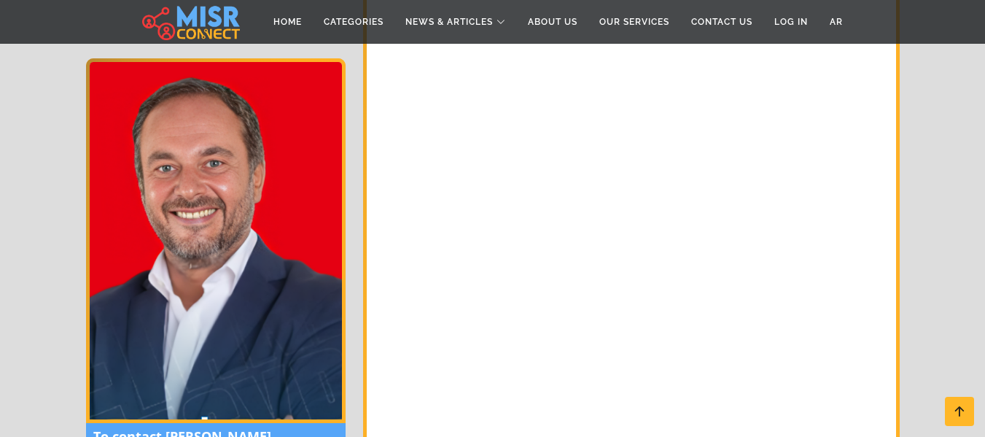
scroll to position [2101, 0]
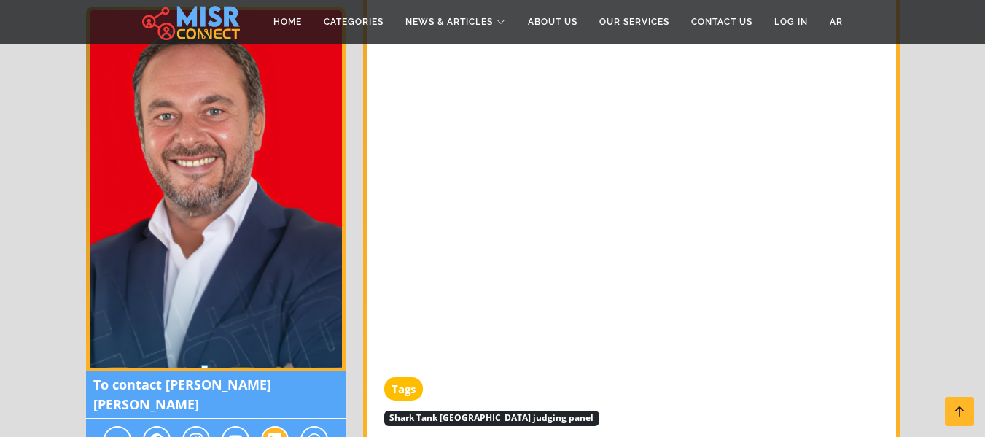
click at [282, 426] on span at bounding box center [275, 440] width 28 height 28
click at [265, 426] on span at bounding box center [275, 440] width 28 height 28
click at [303, 426] on span at bounding box center [314, 440] width 28 height 28
click at [233, 426] on span at bounding box center [236, 440] width 28 height 28
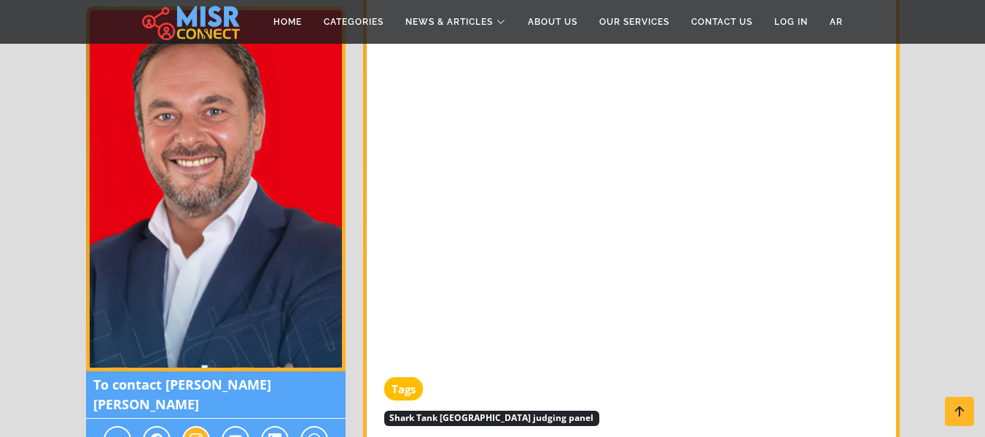
click at [197, 431] on icon at bounding box center [196, 440] width 13 height 18
click at [150, 431] on icon at bounding box center [156, 440] width 13 height 18
click at [106, 426] on span at bounding box center [118, 440] width 28 height 28
drag, startPoint x: 157, startPoint y: 314, endPoint x: 157, endPoint y: 302, distance: 12.4
click at [157, 371] on span "To contact Ahmed Tarek Khalil" at bounding box center [216, 394] width 260 height 47
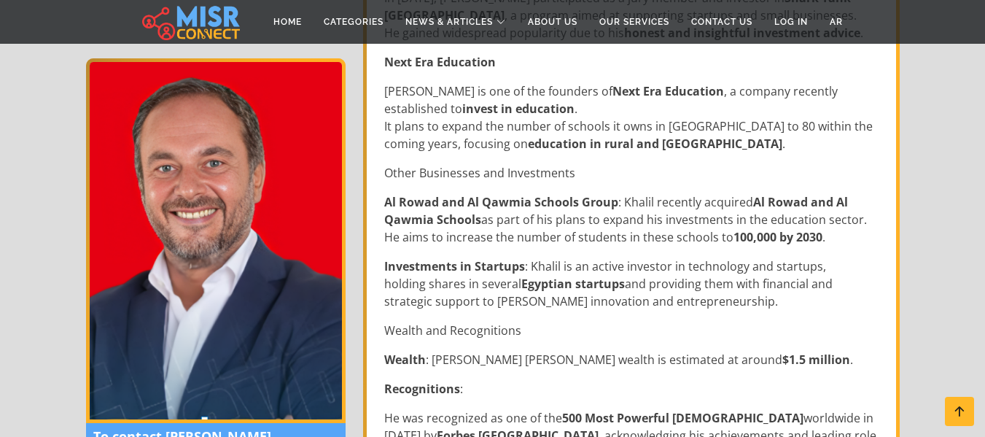
scroll to position [1007, 0]
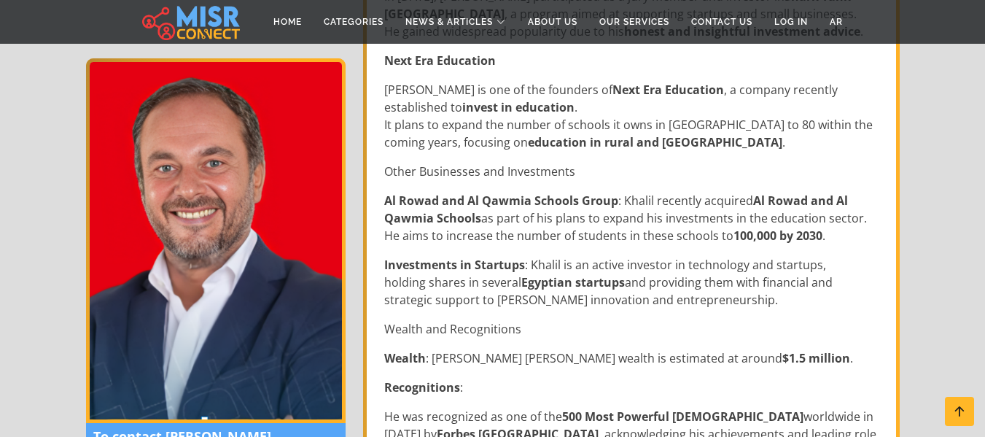
click at [217, 23] on img at bounding box center [191, 22] width 98 height 36
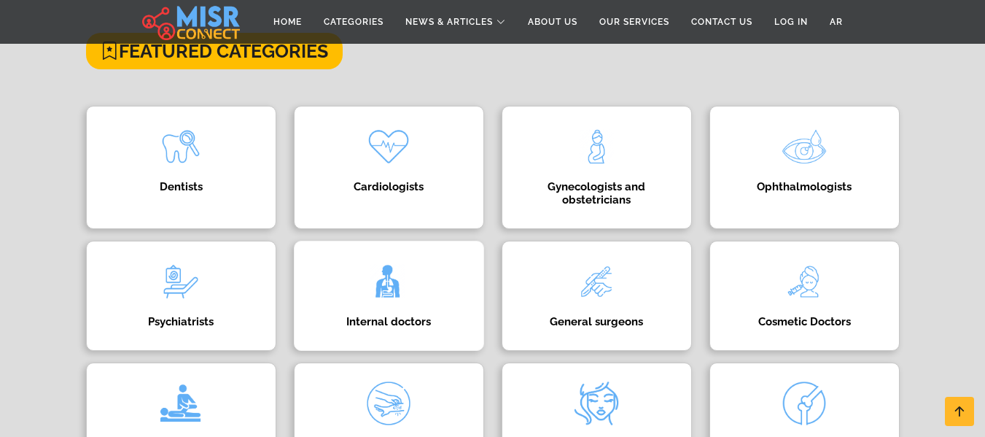
scroll to position [146, 0]
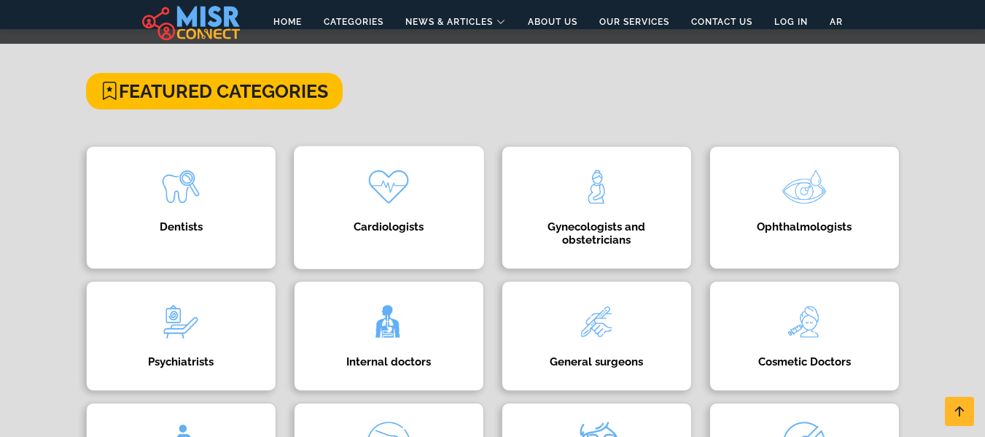
click at [441, 213] on div "Cardiologists Find the best cardiologist in Egypt for heart and vascular care. …" at bounding box center [389, 207] width 190 height 123
click at [395, 176] on img at bounding box center [389, 187] width 58 height 58
click at [550, 192] on div "Gynecologists and obstetricians Directory of obstetricians and gynecologists" at bounding box center [597, 207] width 190 height 123
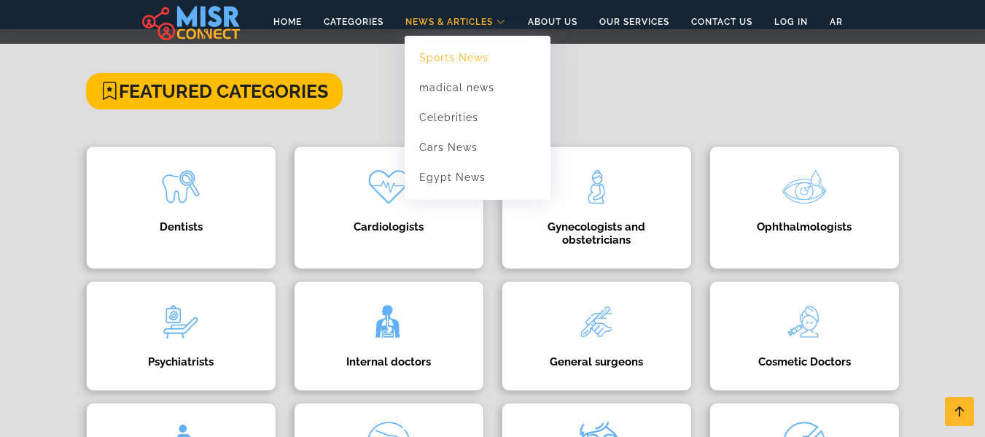
click at [453, 71] on link "Sports News" at bounding box center [478, 58] width 146 height 30
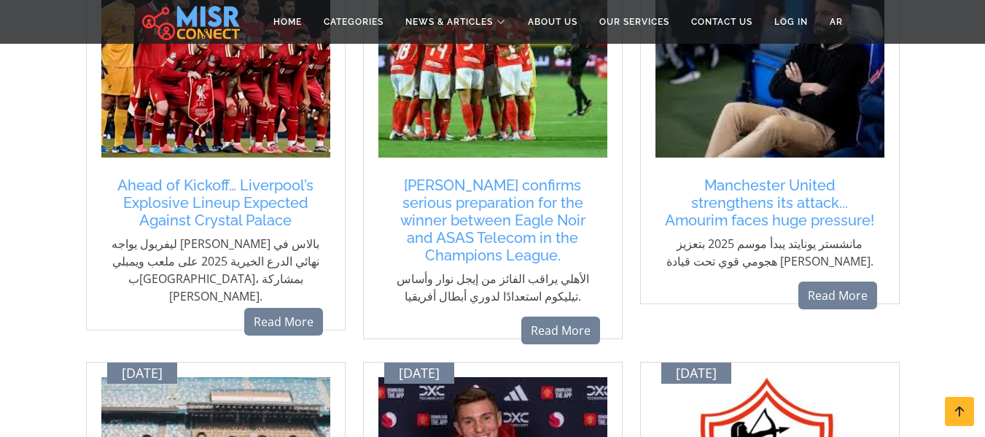
scroll to position [292, 0]
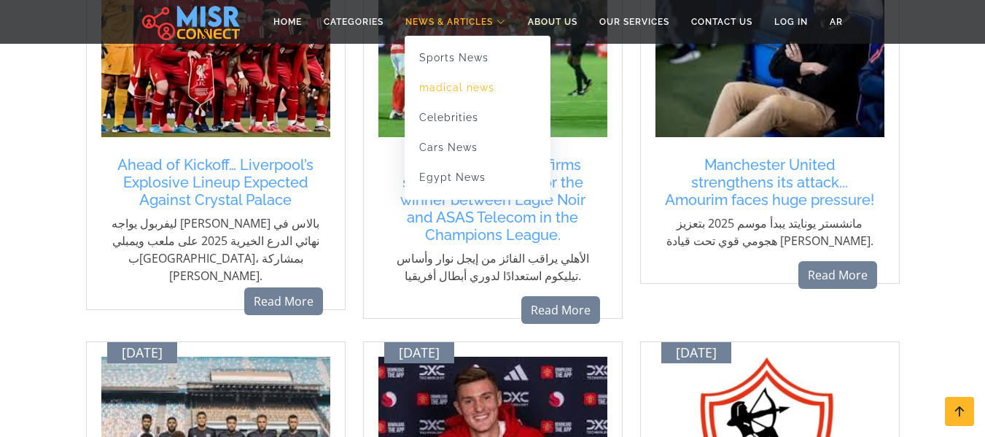
click at [469, 88] on link "madical news" at bounding box center [478, 88] width 146 height 30
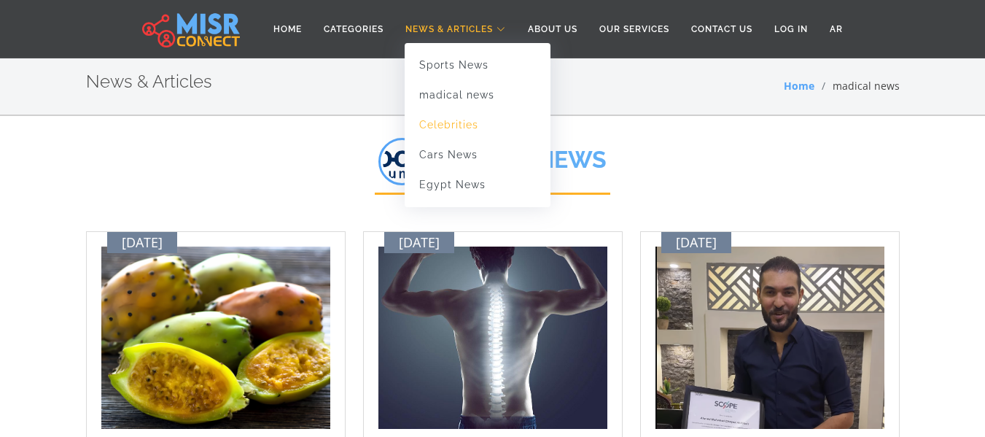
click at [455, 130] on link "Celebrities" at bounding box center [478, 125] width 146 height 30
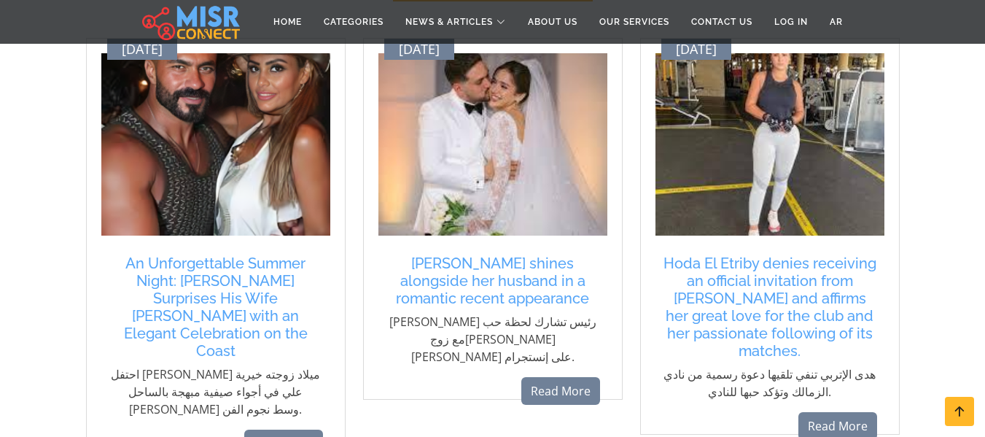
scroll to position [219, 0]
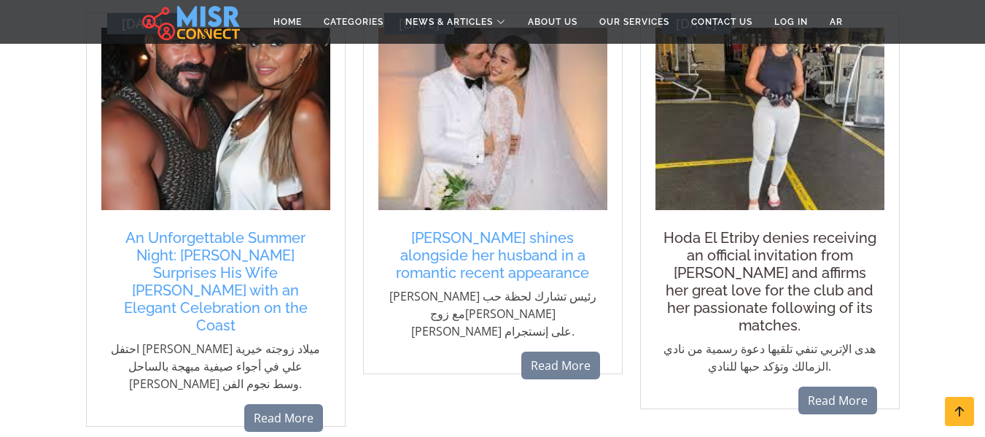
click at [748, 257] on h5 "Hoda El Etriby denies receiving an official invitation from [PERSON_NAME] and a…" at bounding box center [770, 281] width 214 height 105
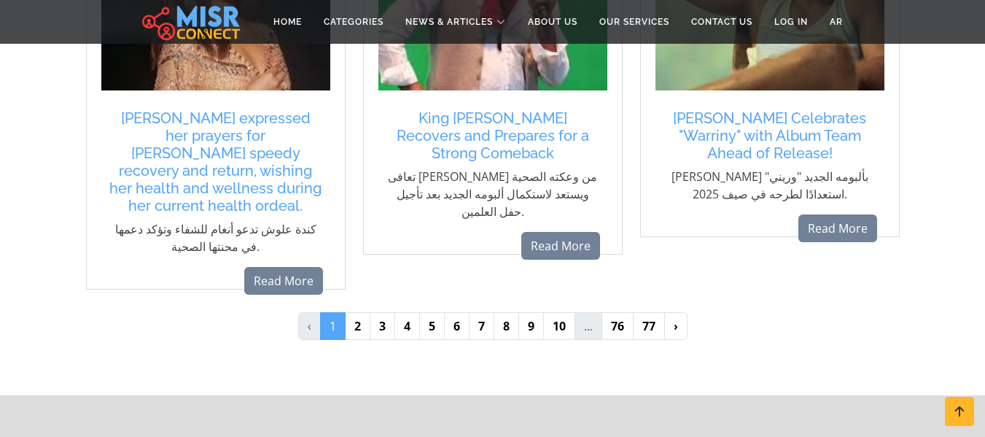
scroll to position [1604, 0]
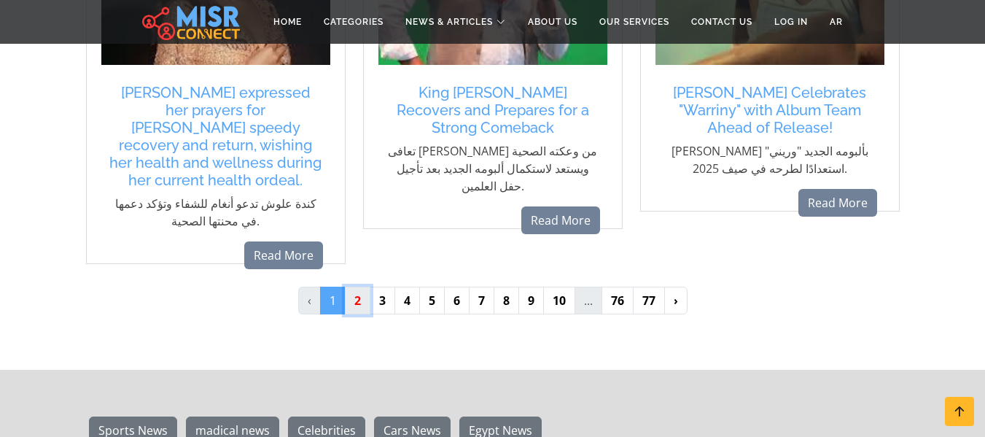
click at [349, 287] on link "2" at bounding box center [358, 301] width 26 height 28
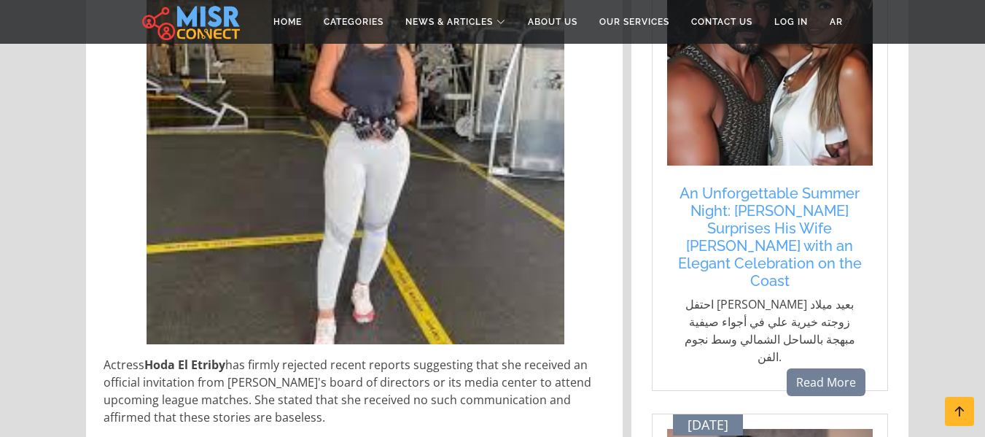
scroll to position [219, 0]
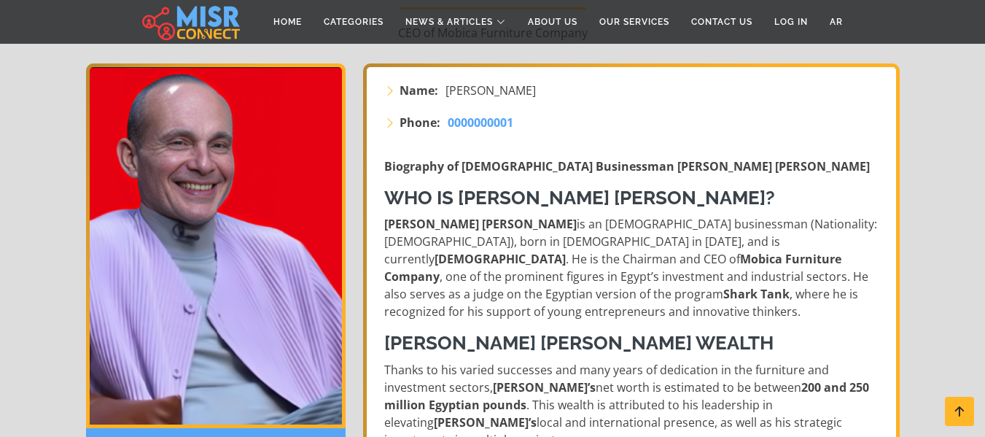
scroll to position [292, 0]
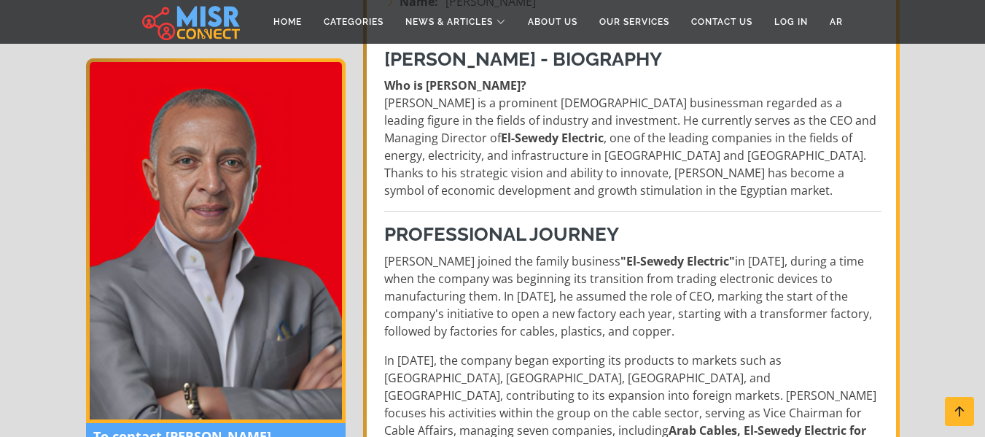
scroll to position [219, 0]
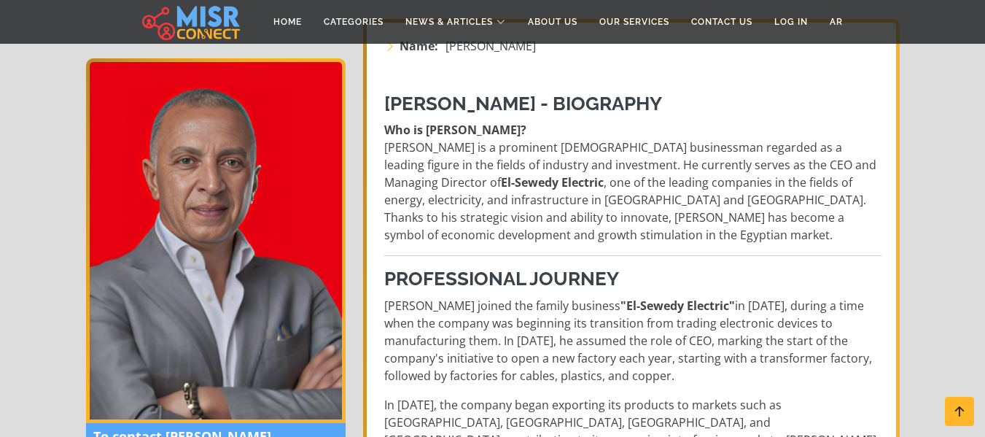
scroll to position [219, 0]
